Goal: Navigation & Orientation: Go to known website

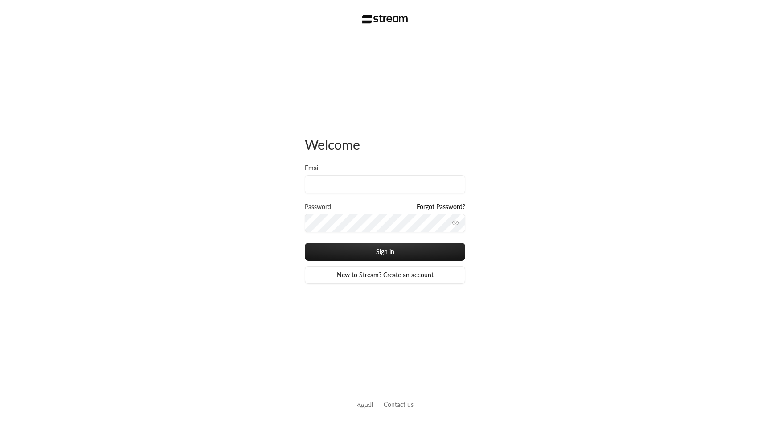
click at [231, 228] on div "Welcome Email Password Forgot Password? Sign in New to Stream? Create an accoun…" at bounding box center [385, 213] width 770 height 427
drag, startPoint x: 285, startPoint y: 132, endPoint x: 259, endPoint y: 102, distance: 39.5
click at [285, 131] on div "Welcome Email Password Forgot Password? Sign in New to Stream? Create an accoun…" at bounding box center [385, 213] width 770 height 427
click at [352, 212] on div "Password Forgot Password?" at bounding box center [385, 208] width 160 height 12
type input "[EMAIL_ADDRESS][DOMAIN_NAME]"
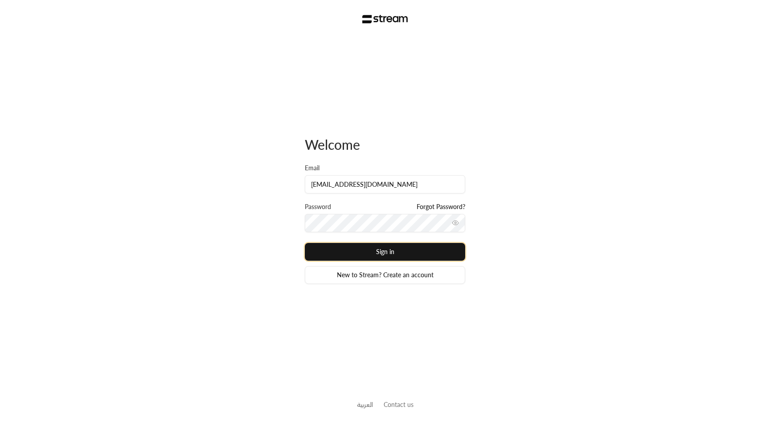
click at [405, 248] on button "Sign in" at bounding box center [385, 252] width 160 height 18
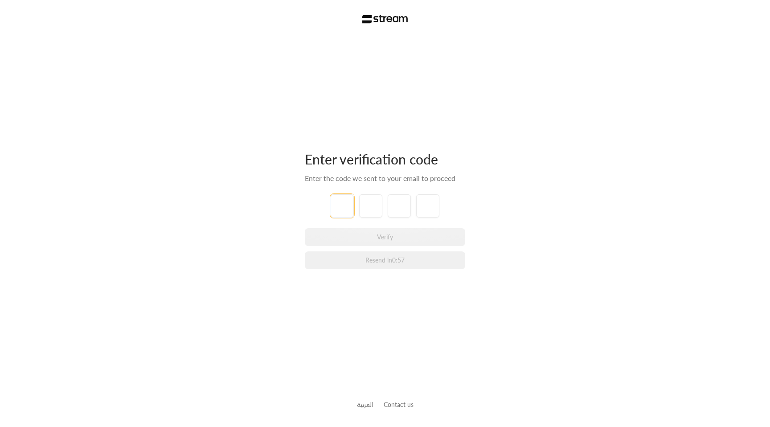
type input "1"
type input "2"
type input "3"
type input "4"
